Goal: Information Seeking & Learning: Find specific fact

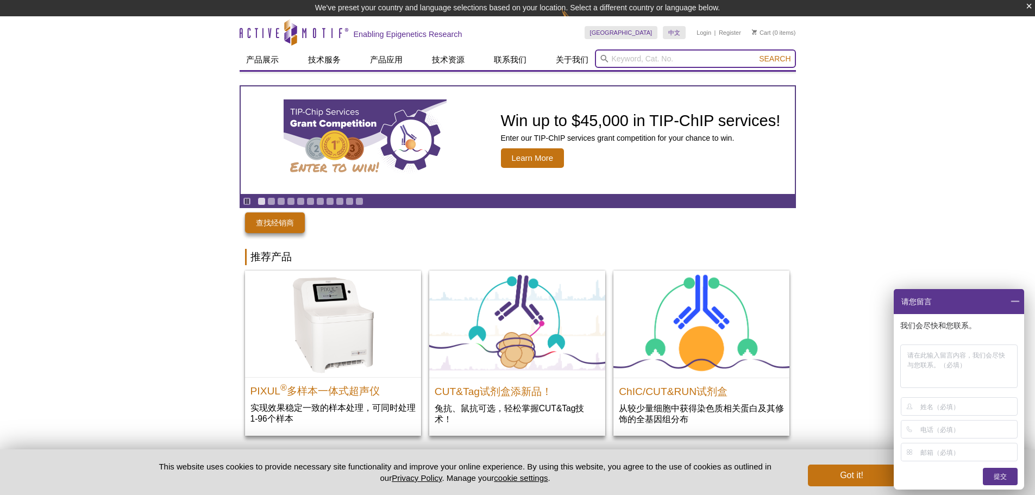
click at [633, 53] on input "search" at bounding box center [695, 58] width 201 height 18
click at [640, 62] on input "search" at bounding box center [695, 58] width 201 height 18
click at [665, 61] on input "search" at bounding box center [695, 58] width 201 height 18
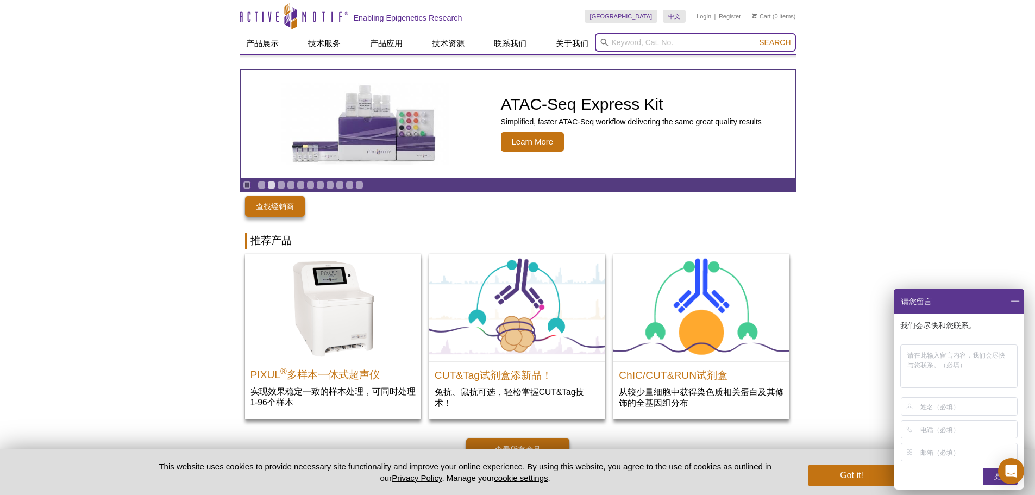
click at [620, 42] on input "search" at bounding box center [695, 42] width 201 height 18
type input "NELFE"
click at [756, 37] on button "Search" at bounding box center [775, 42] width 38 height 10
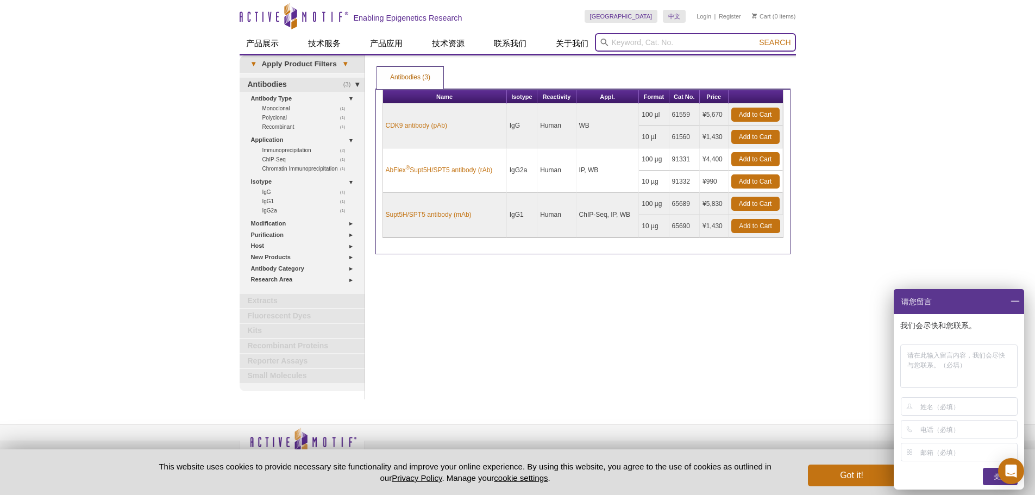
click at [699, 35] on input "search" at bounding box center [695, 42] width 201 height 18
